Goal: Task Accomplishment & Management: Manage account settings

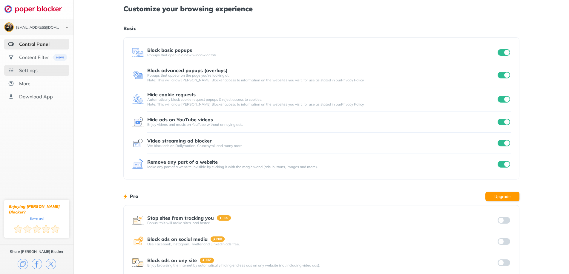
click at [41, 71] on div "Settings" at bounding box center [36, 70] width 65 height 11
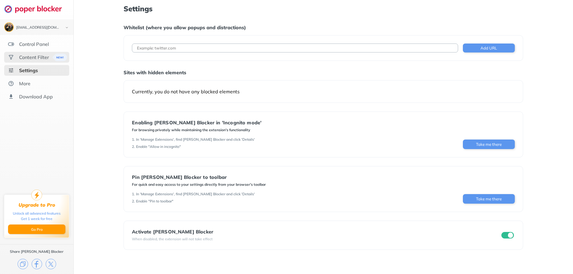
click at [41, 57] on div "Content Filter" at bounding box center [34, 57] width 30 height 6
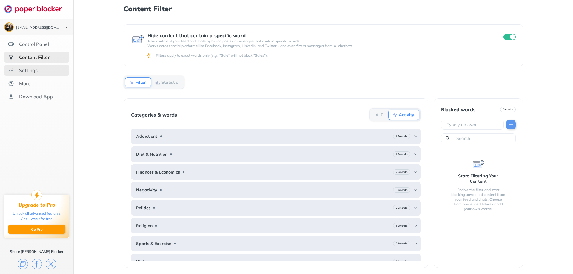
click at [37, 70] on div "Settings" at bounding box center [28, 70] width 19 height 6
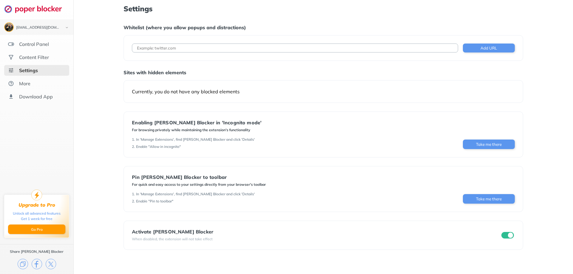
click at [219, 51] on input at bounding box center [295, 48] width 326 height 9
paste input "[URL][DOMAIN_NAME]"
type input "[URL][DOMAIN_NAME]"
click at [505, 45] on button "Add URL" at bounding box center [489, 48] width 52 height 9
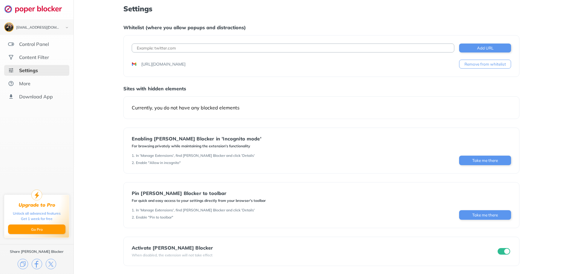
click at [284, 43] on div "Add URL [URL][DOMAIN_NAME] Remove from whitelist" at bounding box center [321, 56] width 396 height 42
click at [284, 44] on div "Add URL [URL][DOMAIN_NAME] Remove from whitelist" at bounding box center [321, 56] width 396 height 42
click at [281, 46] on input at bounding box center [293, 48] width 322 height 9
paste input "[URL][DOMAIN_NAME]"
type input "[URL][DOMAIN_NAME]"
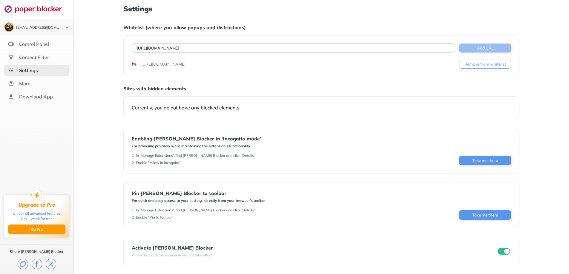
click at [482, 47] on button "Add URL" at bounding box center [485, 48] width 52 height 9
